Goal: Task Accomplishment & Management: Manage account settings

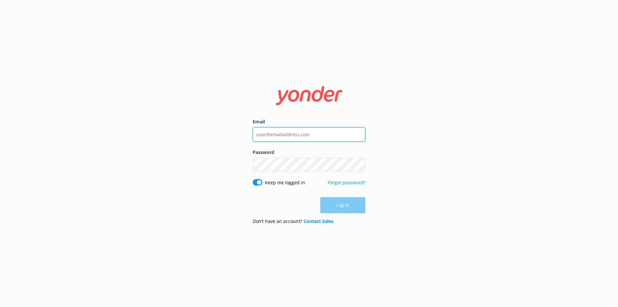
type input "[PERSON_NAME][EMAIL_ADDRESS][DOMAIN_NAME]"
click at [347, 205] on div "Log in" at bounding box center [309, 205] width 113 height 16
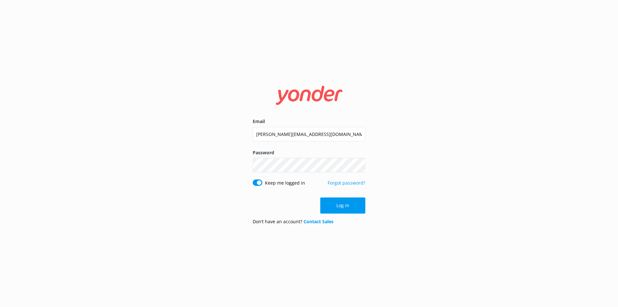
click at [347, 205] on button "Log in" at bounding box center [342, 205] width 45 height 16
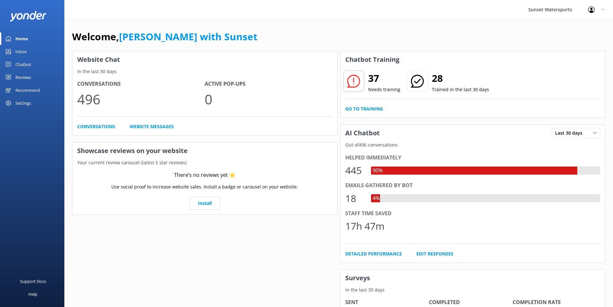
click at [17, 51] on div "Inbox" at bounding box center [20, 51] width 11 height 13
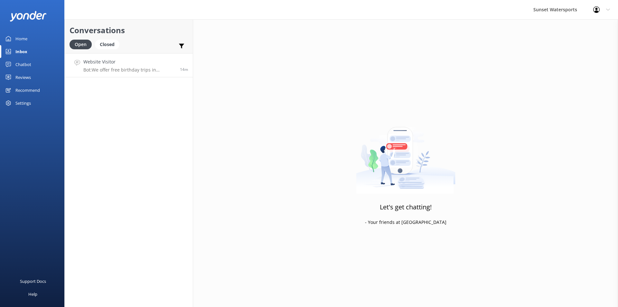
click at [134, 67] on p "Bot: We offer free birthday trips in [GEOGRAPHIC_DATA] on your exact birthday, …" at bounding box center [129, 70] width 92 height 6
